Goal: Find contact information: Find contact information

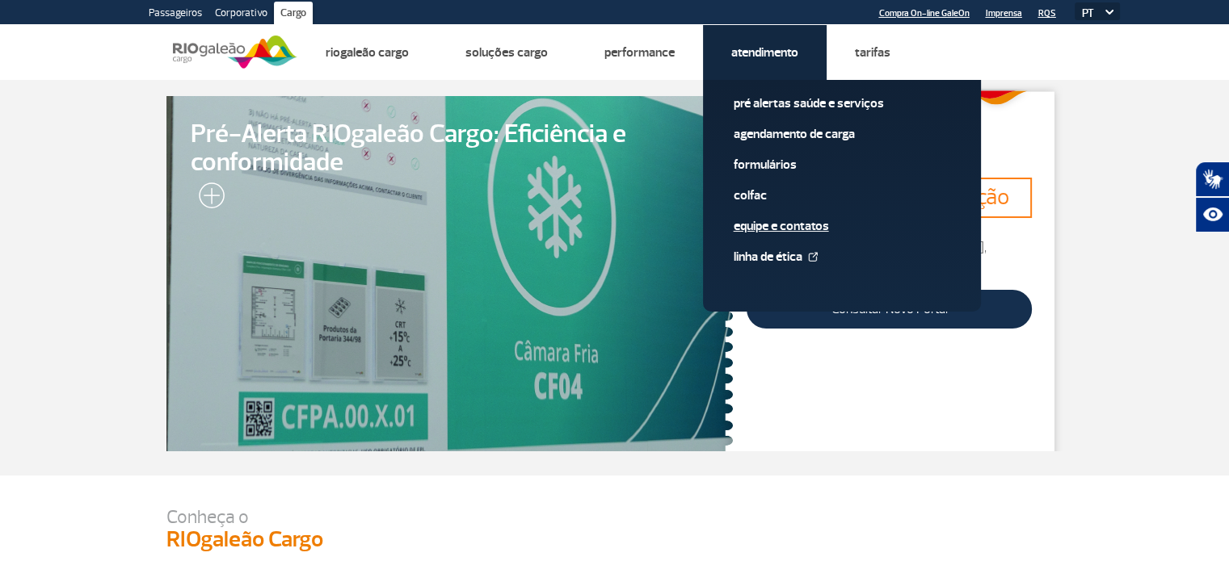
click at [793, 225] on link "Equipe e Contatos" at bounding box center [842, 226] width 217 height 18
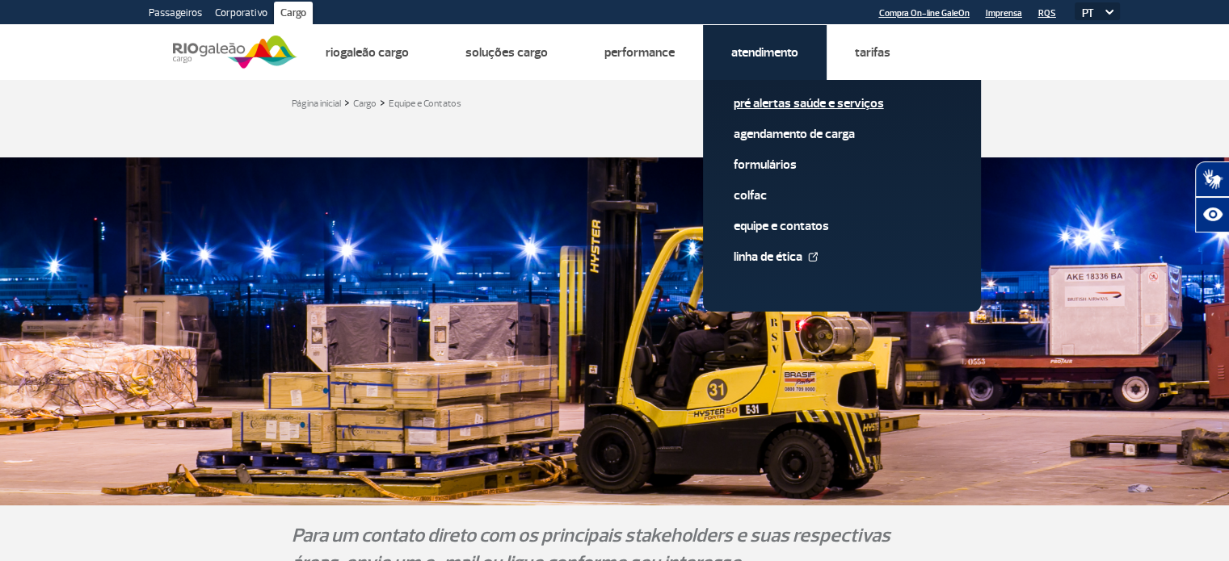
click at [787, 104] on link "Pré alertas Saúde e Serviços" at bounding box center [842, 104] width 217 height 18
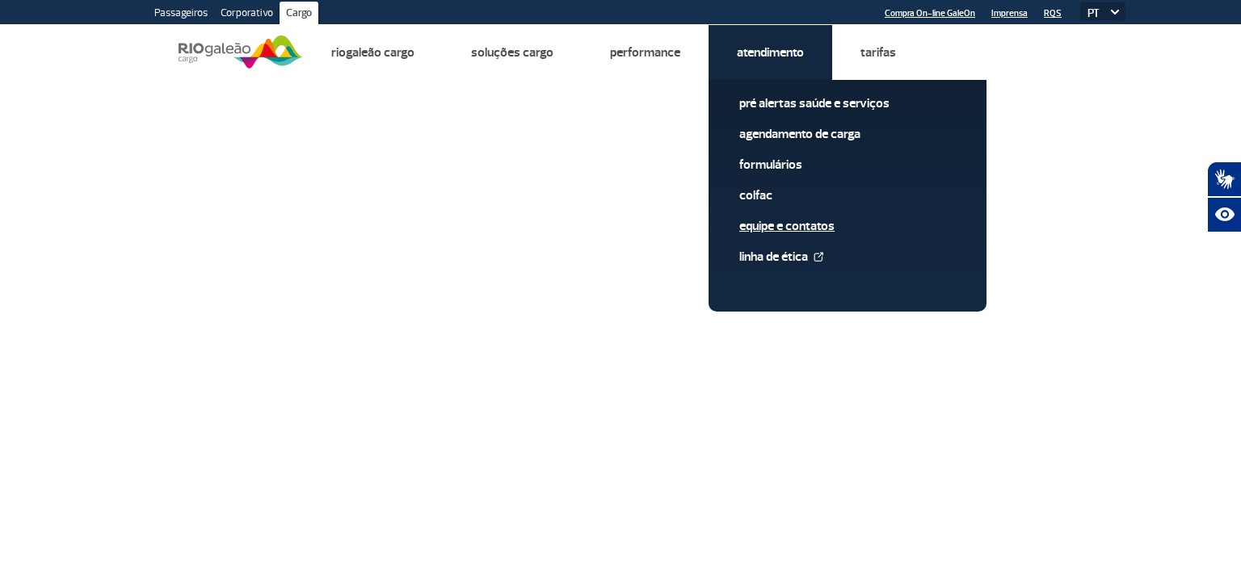
click at [808, 220] on link "Equipe e Contatos" at bounding box center [847, 226] width 217 height 18
